Goal: Check status: Check status

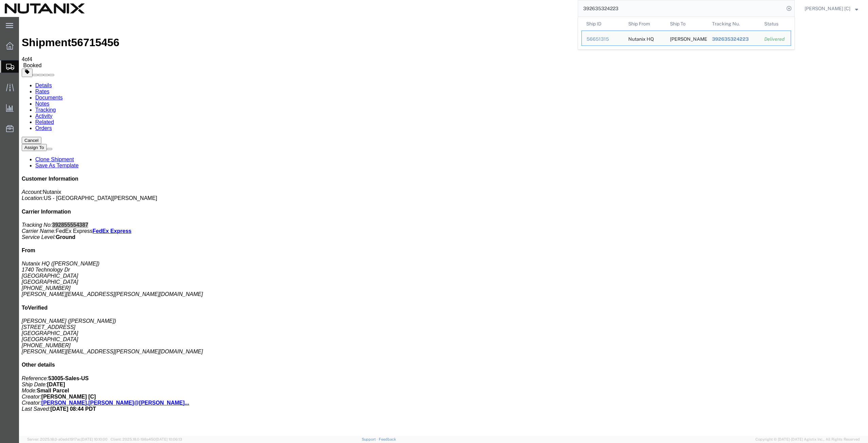
drag, startPoint x: 662, startPoint y: 25, endPoint x: 453, endPoint y: 36, distance: 209.6
drag, startPoint x: 633, startPoint y: 5, endPoint x: 595, endPoint y: 11, distance: 38.3
click at [595, 11] on input "392635324223" at bounding box center [681, 8] width 206 height 16
click at [638, 6] on input "392635324223" at bounding box center [681, 8] width 206 height 16
click at [634, 5] on input "392635324223" at bounding box center [681, 8] width 206 height 16
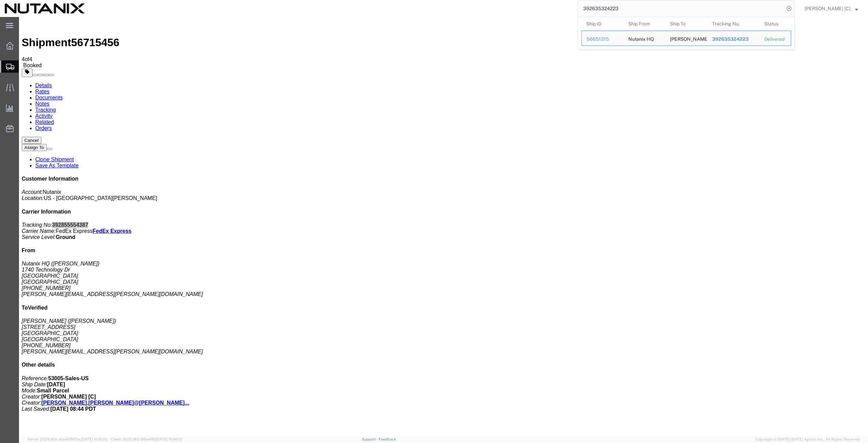
click at [637, 10] on input "392635324223" at bounding box center [681, 8] width 206 height 16
drag, startPoint x: 588, startPoint y: 10, endPoint x: 627, endPoint y: 7, distance: 38.8
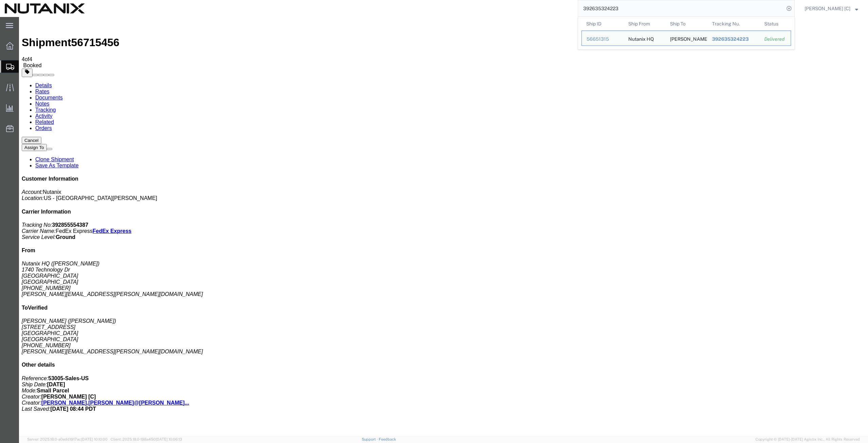
click at [627, 7] on input "392635324223" at bounding box center [681, 8] width 206 height 16
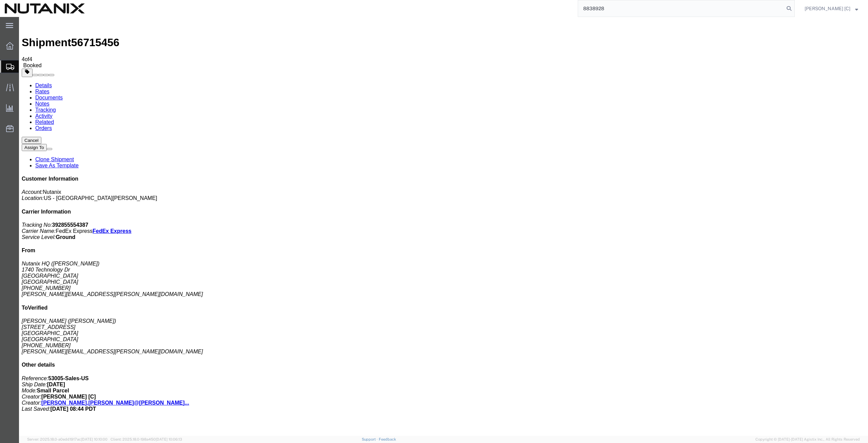
click at [618, 5] on input "8838928" at bounding box center [681, 8] width 206 height 16
drag, startPoint x: 630, startPoint y: 8, endPoint x: 587, endPoint y: 7, distance: 42.8
click at [587, 7] on input "883892852982" at bounding box center [681, 8] width 206 height 16
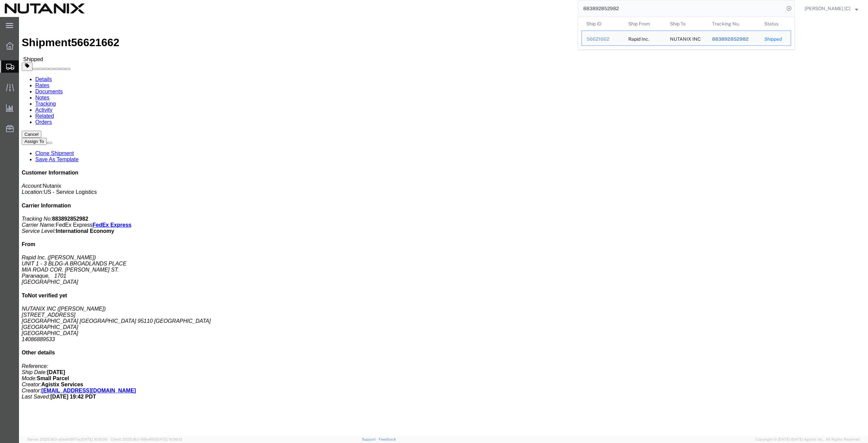
click at [644, 11] on input "883892852982" at bounding box center [681, 8] width 206 height 16
drag, startPoint x: 635, startPoint y: 4, endPoint x: 489, endPoint y: 8, distance: 145.9
type input "883675784130"
